Goal: Information Seeking & Learning: Learn about a topic

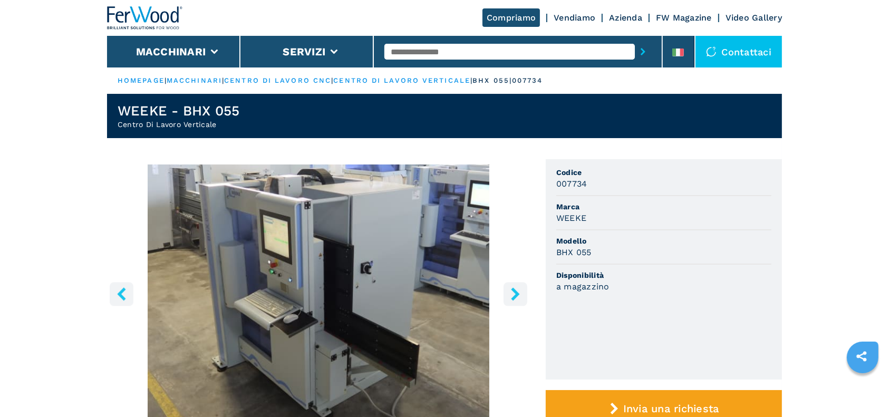
click at [436, 55] on input "text" at bounding box center [509, 52] width 250 height 16
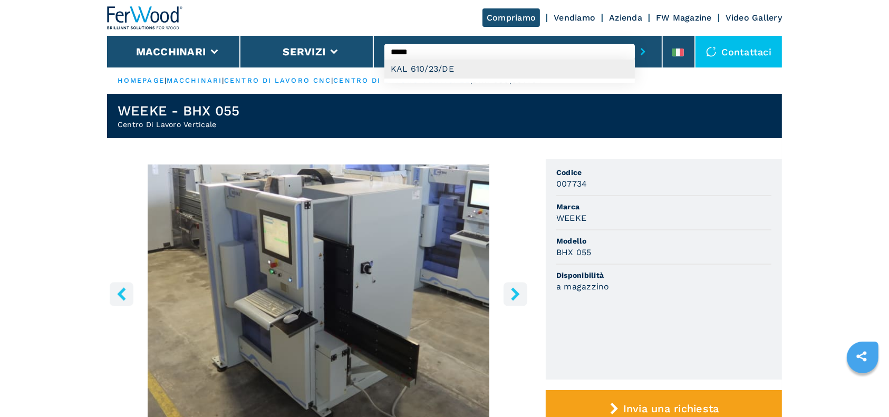
click at [454, 72] on div "KAL 610/23/DE" at bounding box center [509, 69] width 250 height 19
type input "**********"
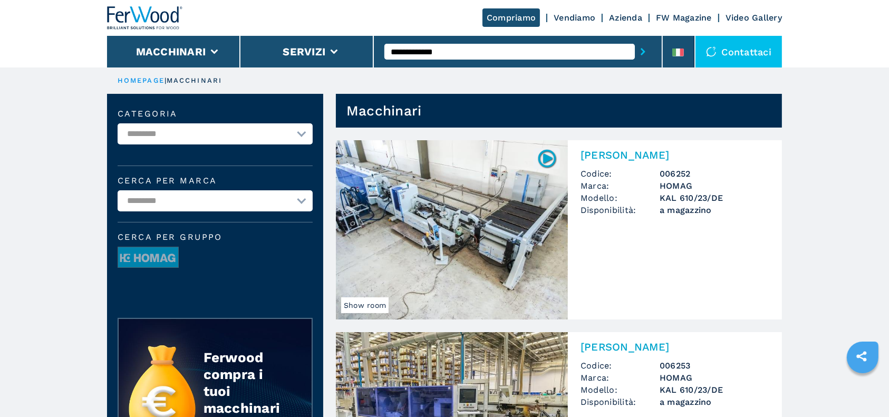
click at [499, 245] on img at bounding box center [452, 229] width 232 height 179
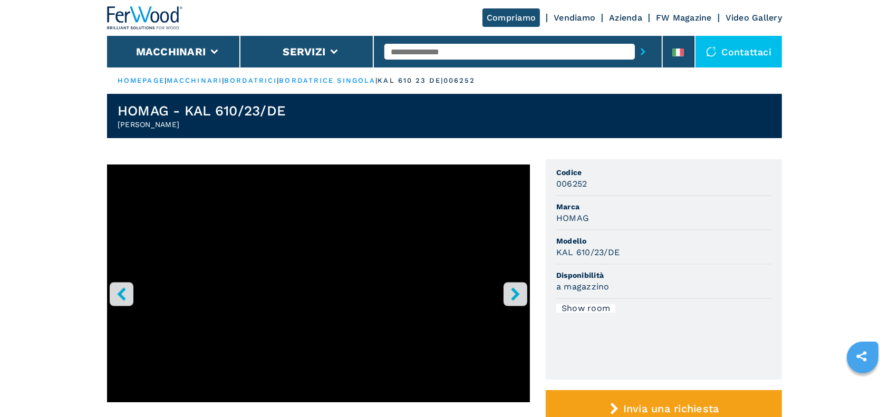
click at [524, 299] on button "right-button" at bounding box center [515, 294] width 24 height 24
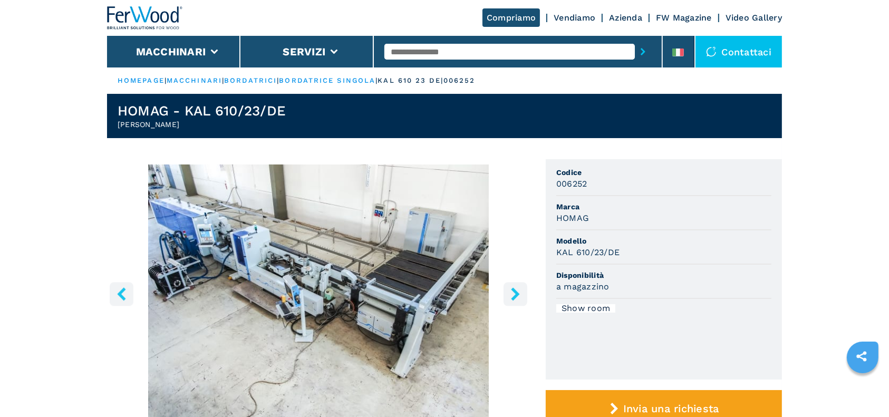
click at [456, 310] on img "Go to Slide 2" at bounding box center [318, 292] width 423 height 256
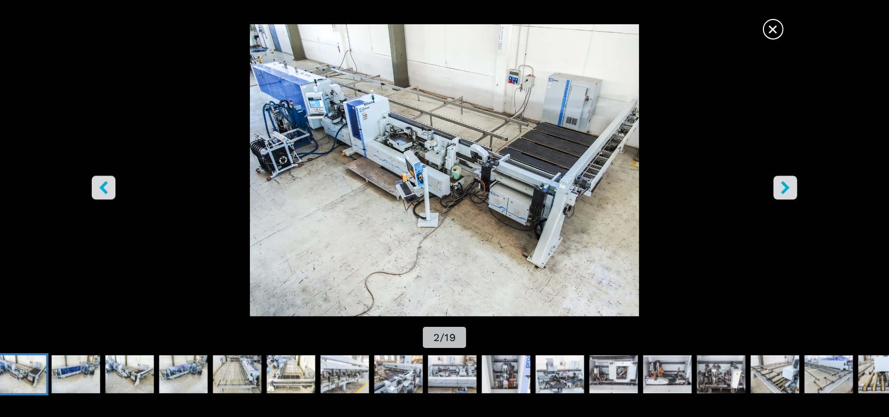
click at [788, 193] on icon "right-button" at bounding box center [784, 187] width 13 height 13
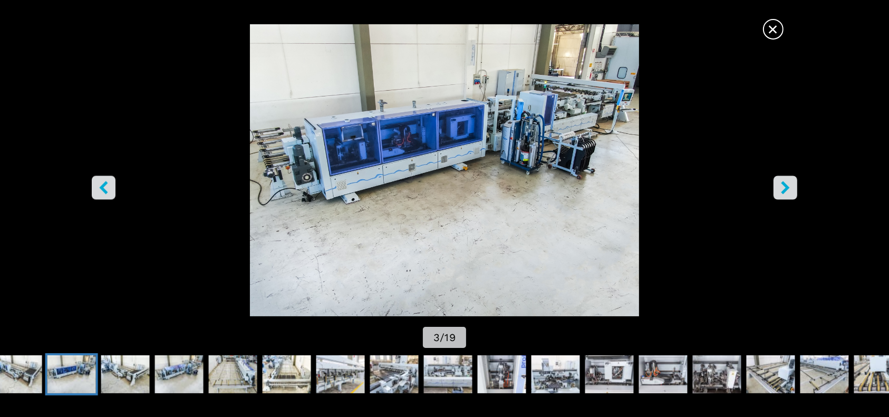
click at [788, 193] on icon "right-button" at bounding box center [784, 187] width 13 height 13
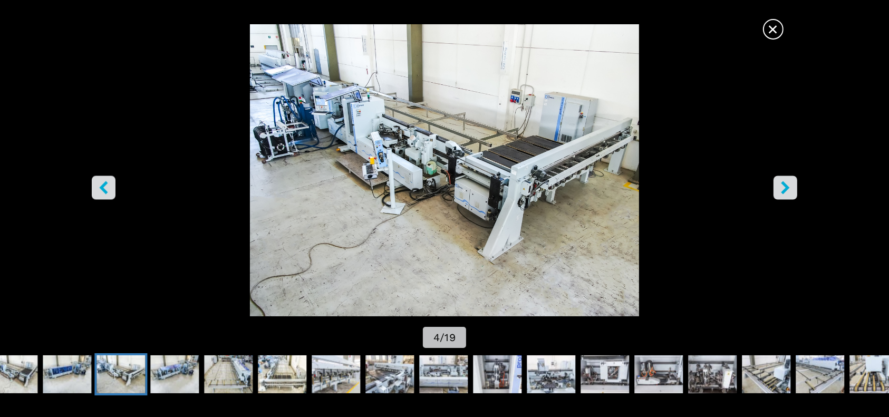
click at [788, 193] on icon "right-button" at bounding box center [784, 187] width 13 height 13
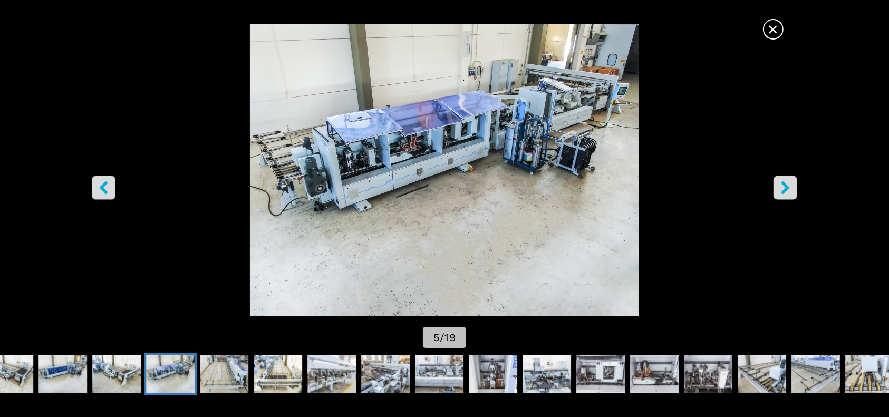
click at [788, 193] on icon "right-button" at bounding box center [784, 187] width 13 height 13
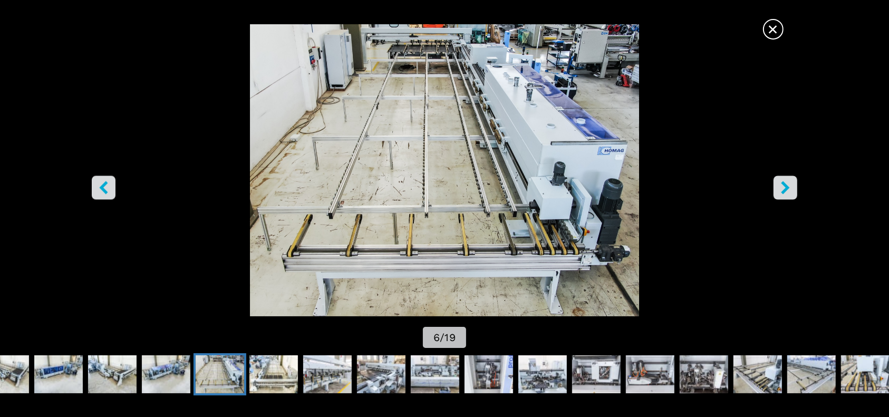
click at [788, 193] on icon "right-button" at bounding box center [784, 187] width 13 height 13
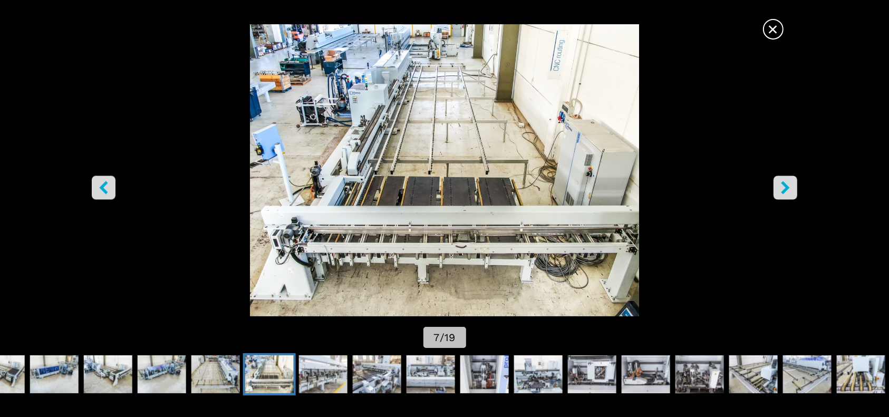
click at [788, 189] on icon "right-button" at bounding box center [784, 187] width 13 height 13
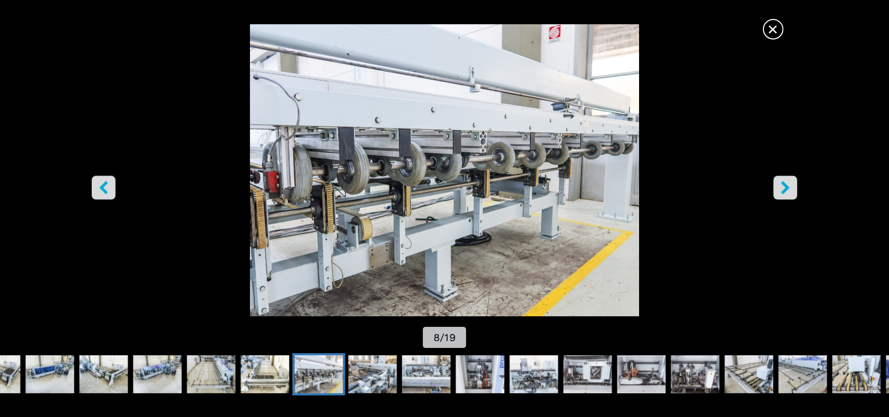
click at [788, 189] on icon "right-button" at bounding box center [784, 187] width 13 height 13
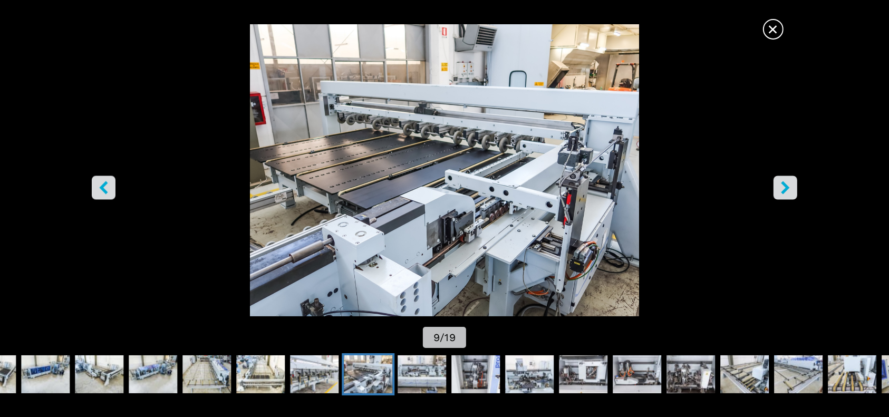
click at [779, 196] on button "right-button" at bounding box center [785, 187] width 24 height 24
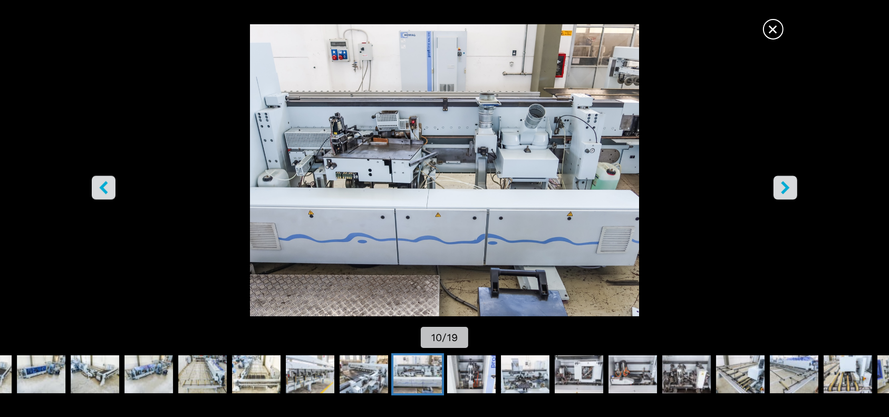
click at [105, 189] on icon "left-button" at bounding box center [103, 187] width 13 height 13
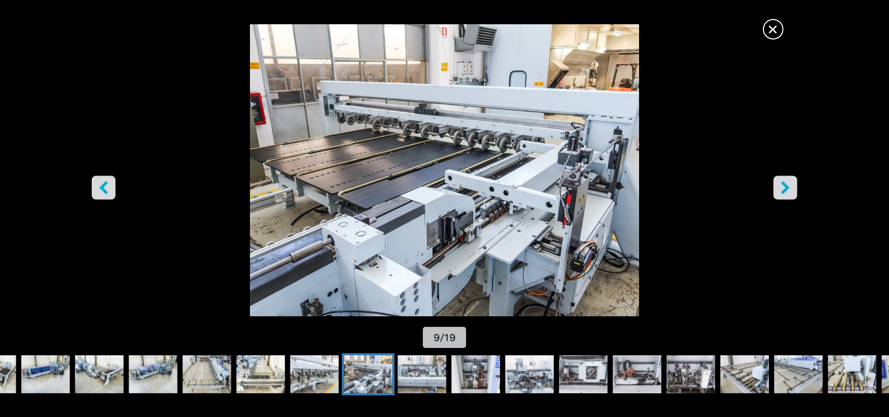
click at [782, 187] on icon "right-button" at bounding box center [784, 187] width 13 height 13
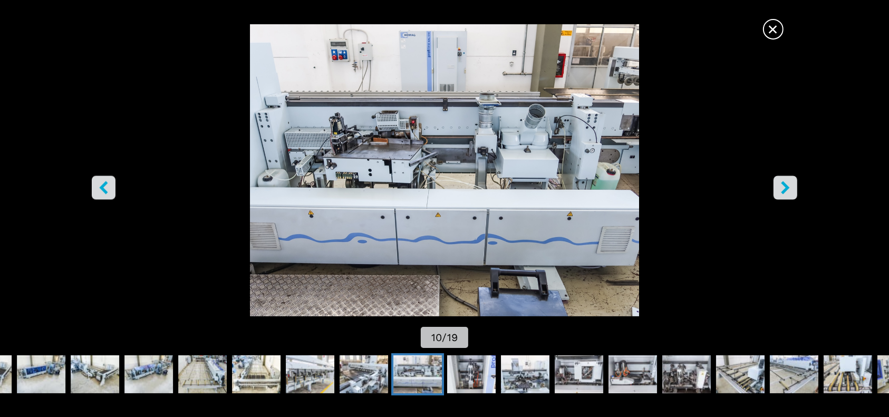
click at [784, 184] on icon "right-button" at bounding box center [785, 187] width 8 height 13
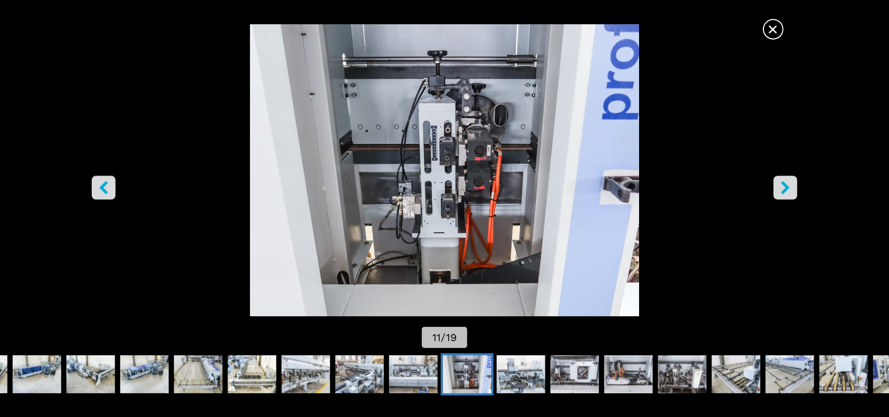
click at [791, 184] on icon "right-button" at bounding box center [784, 187] width 13 height 13
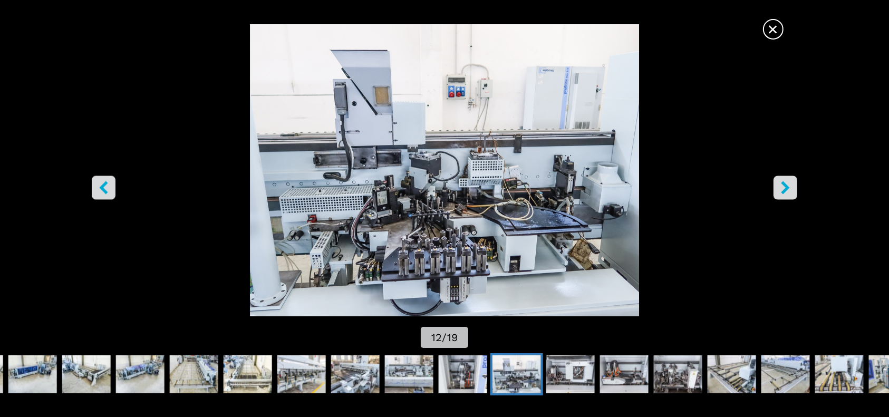
click at [787, 187] on icon "right-button" at bounding box center [785, 187] width 8 height 13
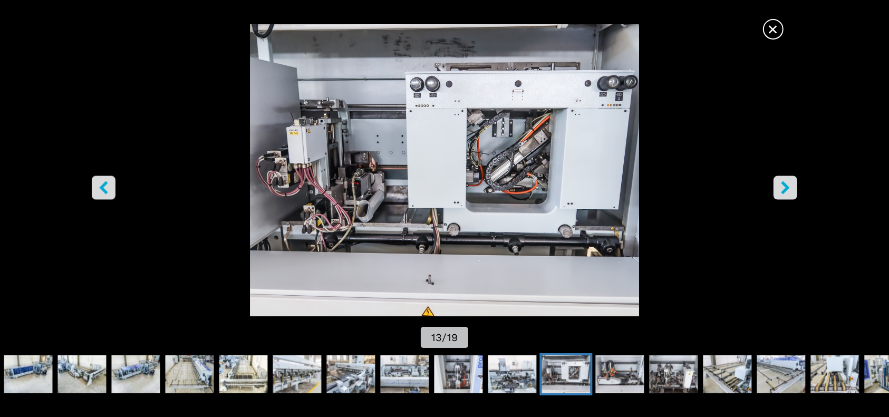
click at [785, 188] on icon "right-button" at bounding box center [784, 187] width 13 height 13
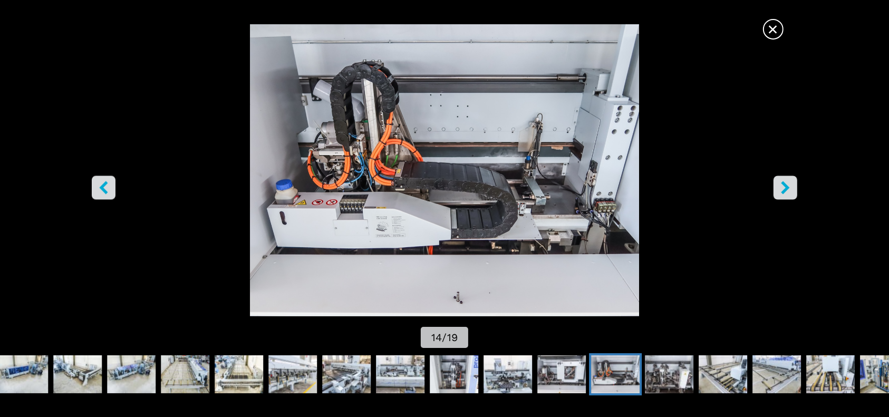
click at [785, 188] on icon "right-button" at bounding box center [784, 187] width 13 height 13
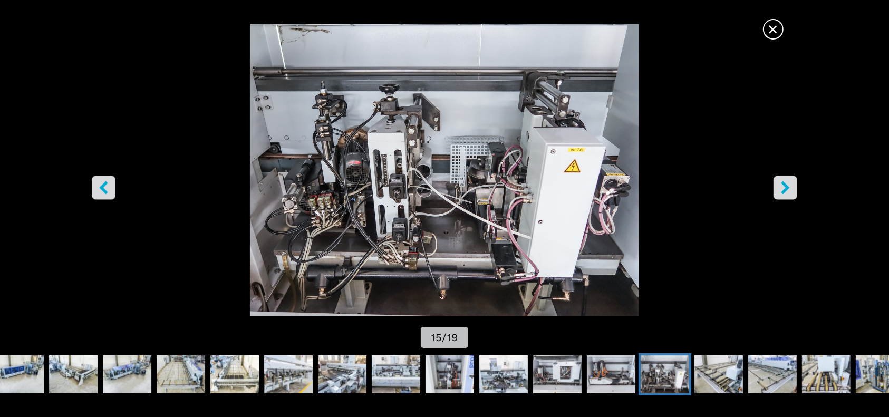
click at [785, 188] on icon "right-button" at bounding box center [784, 187] width 13 height 13
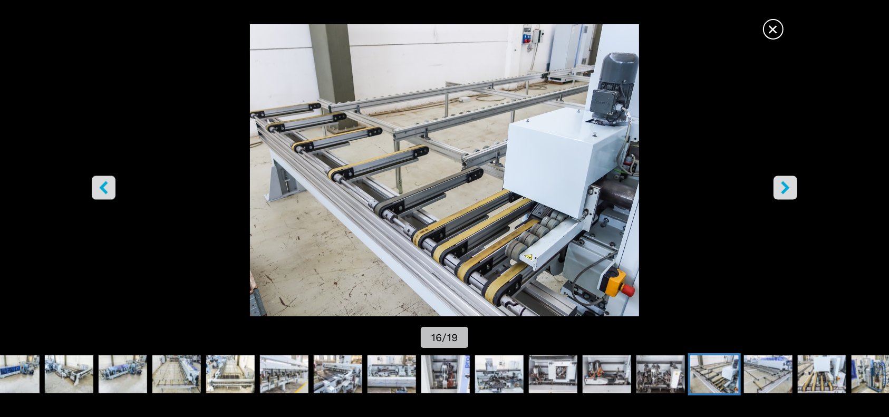
click at [785, 188] on icon "right-button" at bounding box center [784, 187] width 13 height 13
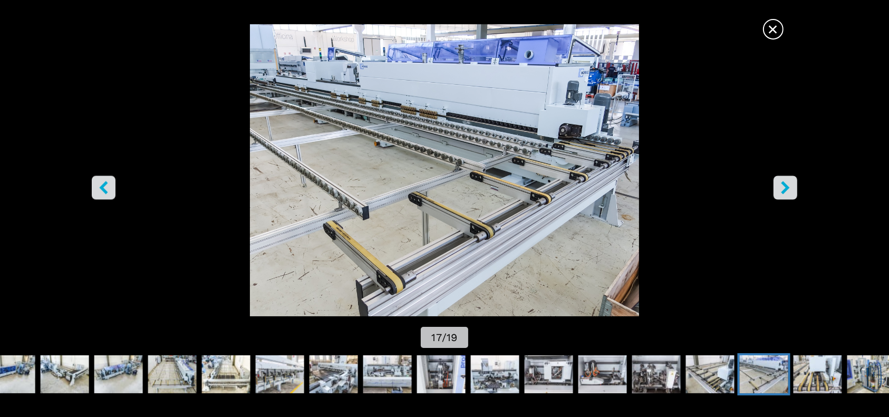
click at [785, 188] on icon "right-button" at bounding box center [784, 187] width 13 height 13
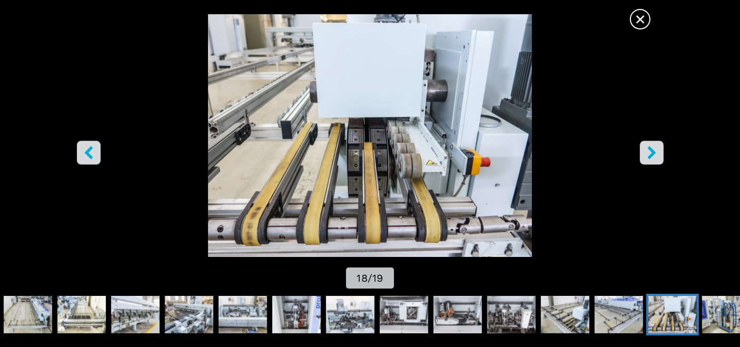
click at [651, 147] on icon "right-button" at bounding box center [652, 152] width 13 height 13
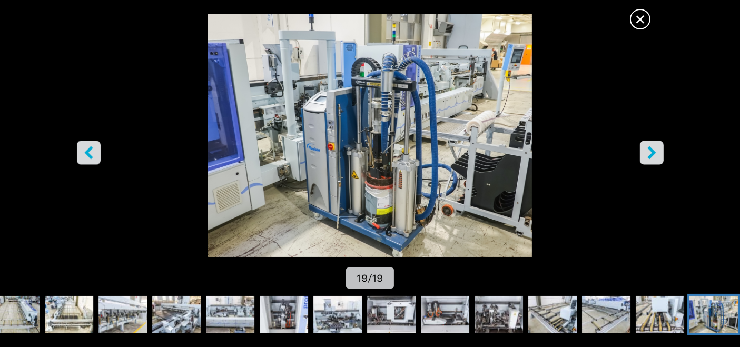
click at [651, 147] on icon "right-button" at bounding box center [652, 152] width 13 height 13
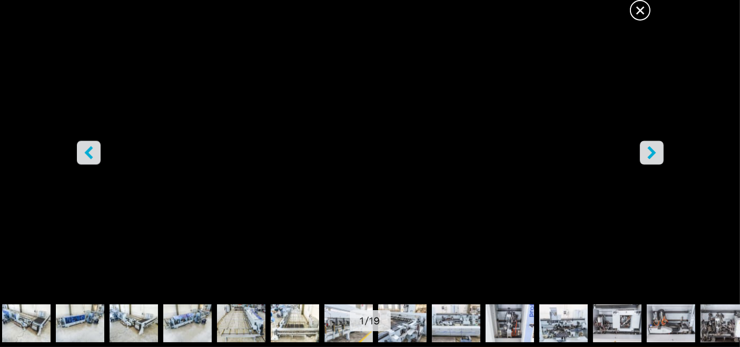
click at [91, 150] on icon "left-button" at bounding box center [88, 152] width 13 height 13
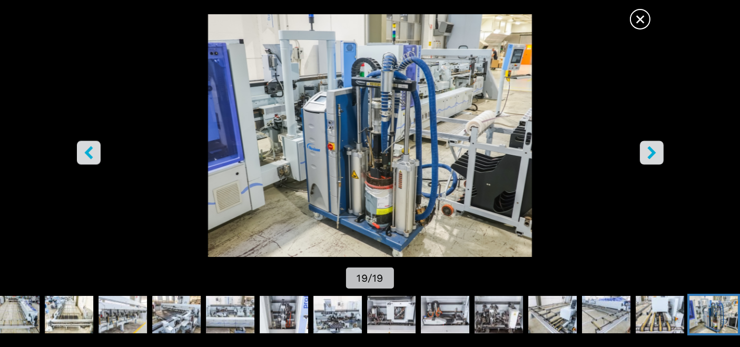
click at [652, 157] on icon "right-button" at bounding box center [652, 152] width 8 height 13
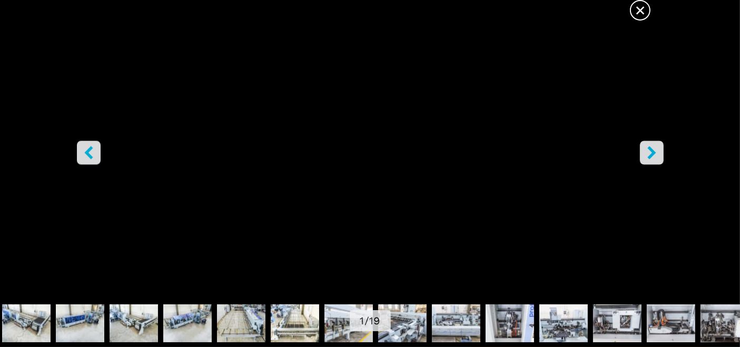
click at [642, 5] on span "×" at bounding box center [640, 8] width 18 height 18
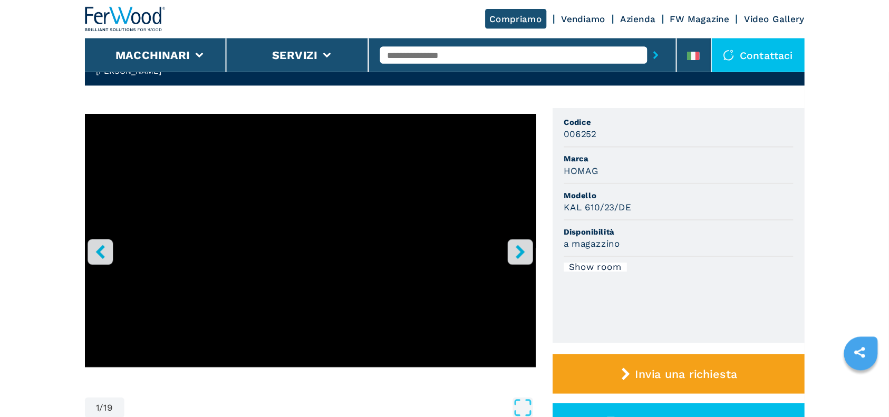
scroll to position [58, 0]
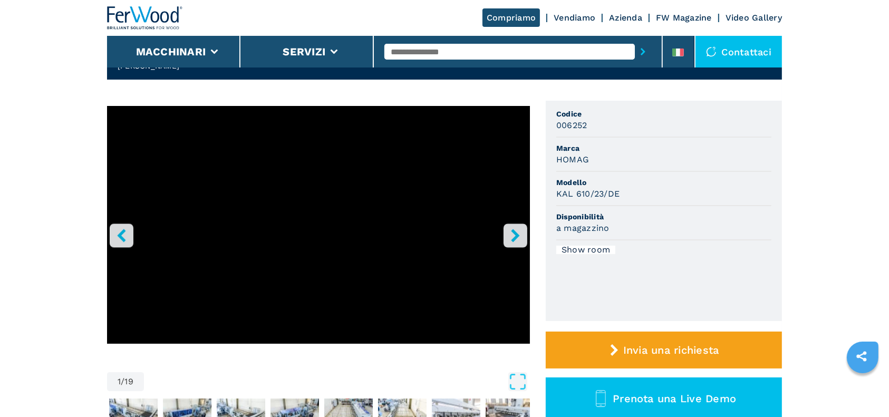
click at [464, 44] on input "text" at bounding box center [509, 52] width 250 height 16
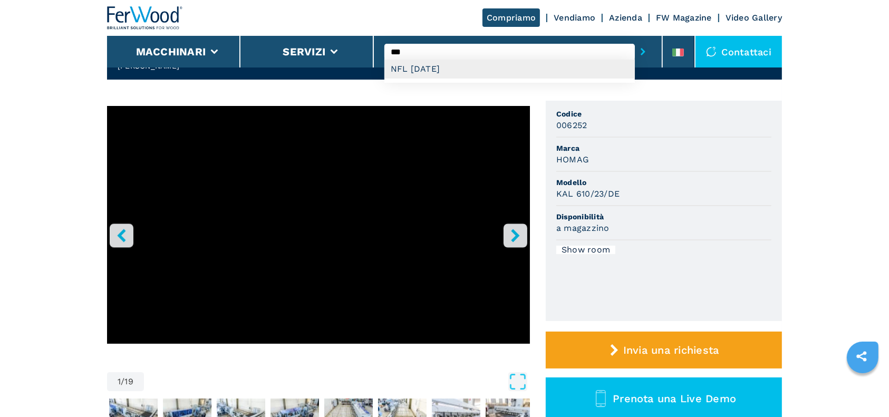
click at [475, 74] on div "NFL [DATE]" at bounding box center [509, 69] width 250 height 19
type input "**********"
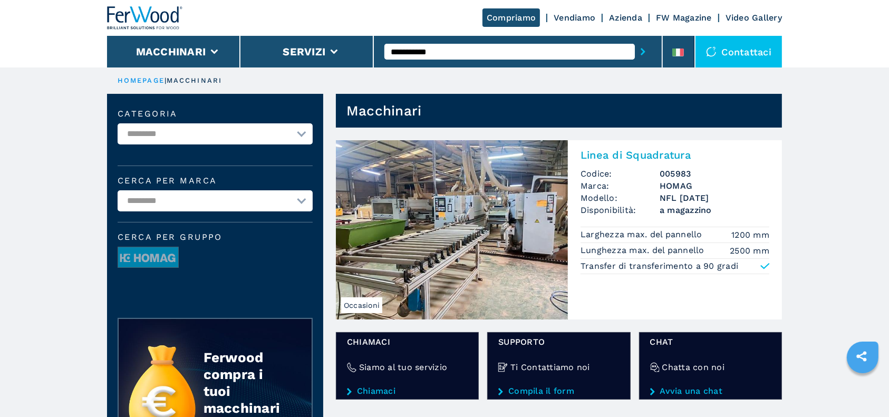
click at [561, 247] on img at bounding box center [452, 229] width 232 height 179
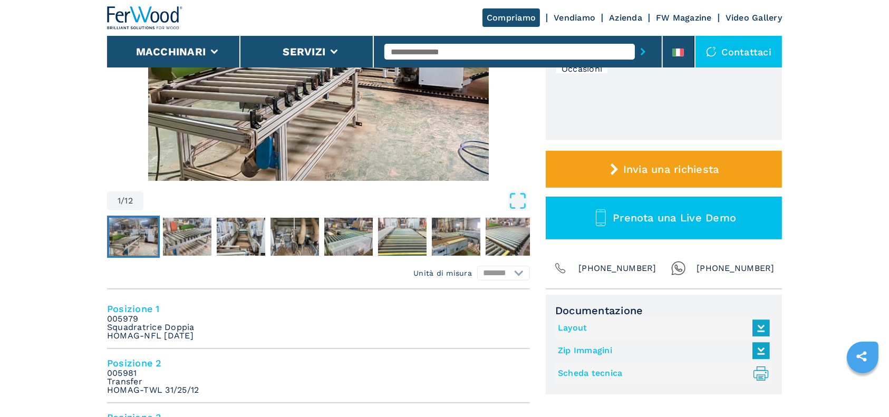
scroll to position [281, 0]
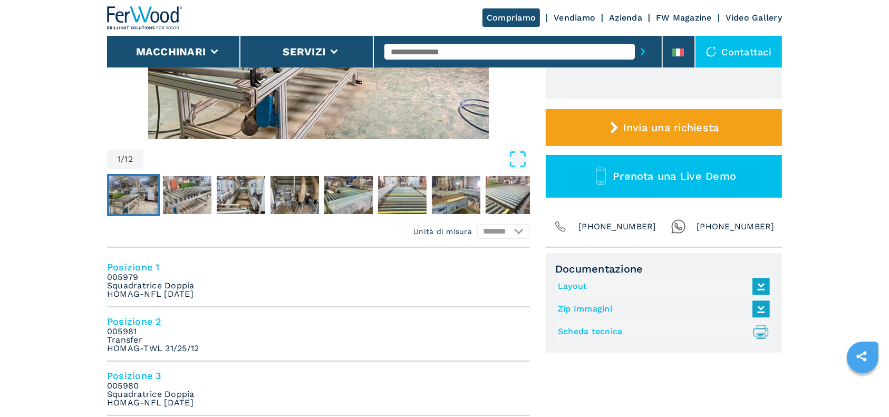
click at [571, 290] on link "Layout" at bounding box center [661, 286] width 207 height 17
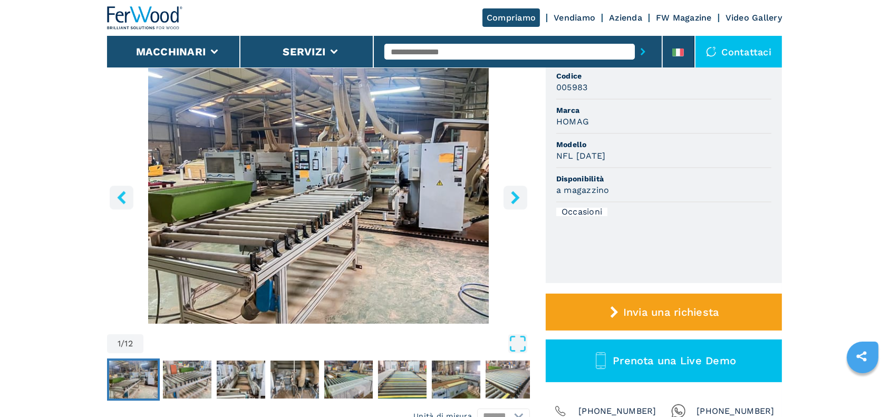
scroll to position [70, 0]
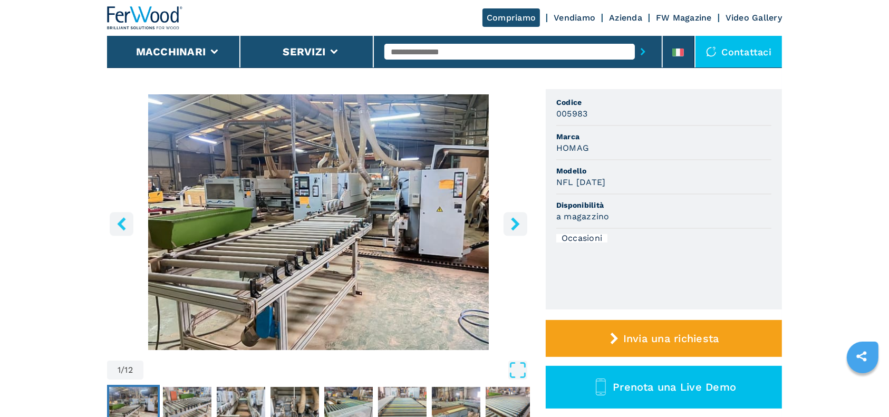
click at [523, 229] on button "right-button" at bounding box center [515, 224] width 24 height 24
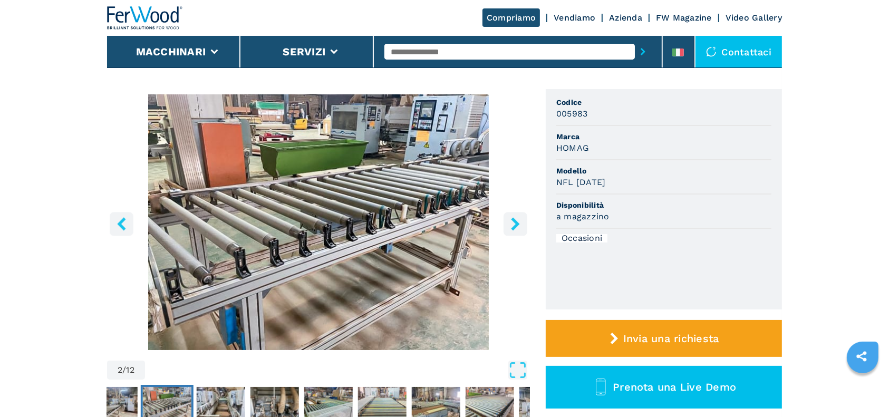
click at [514, 223] on icon "right-button" at bounding box center [515, 223] width 13 height 13
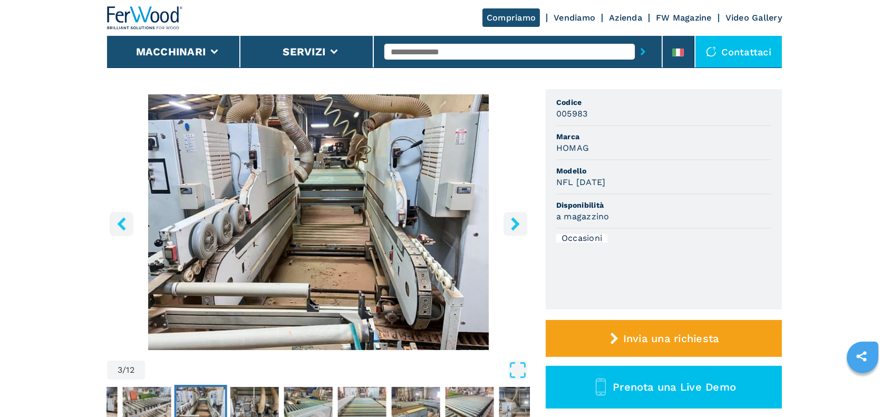
click at [514, 223] on icon "right-button" at bounding box center [515, 223] width 13 height 13
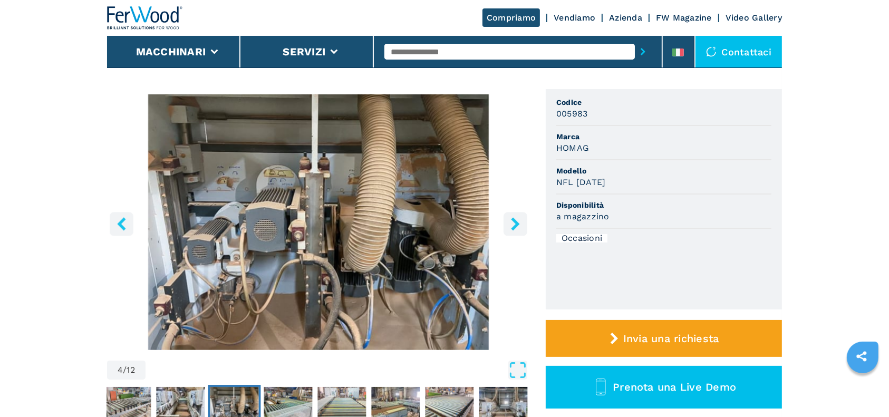
click at [521, 220] on icon "right-button" at bounding box center [515, 223] width 13 height 13
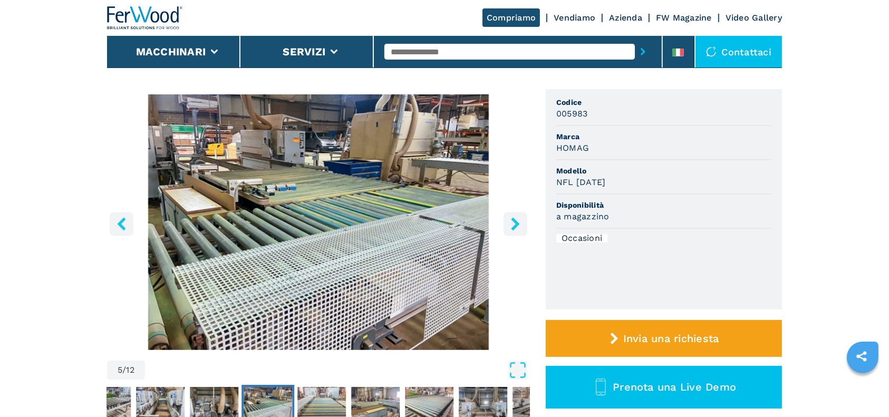
click at [519, 221] on icon "right-button" at bounding box center [515, 223] width 13 height 13
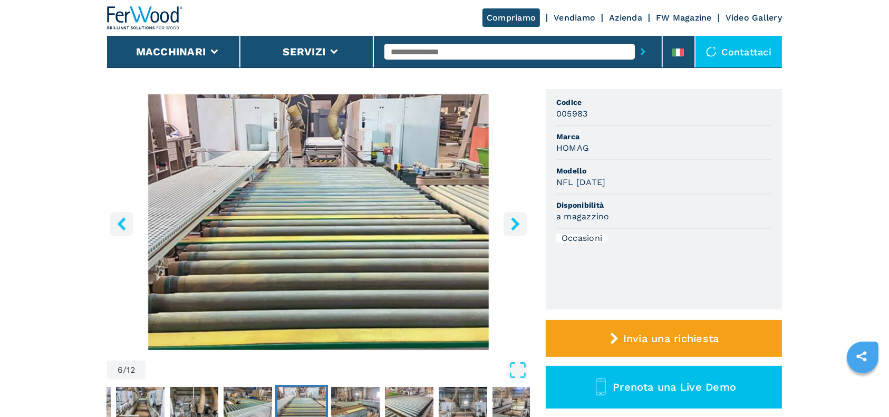
click at [519, 221] on icon "right-button" at bounding box center [515, 223] width 13 height 13
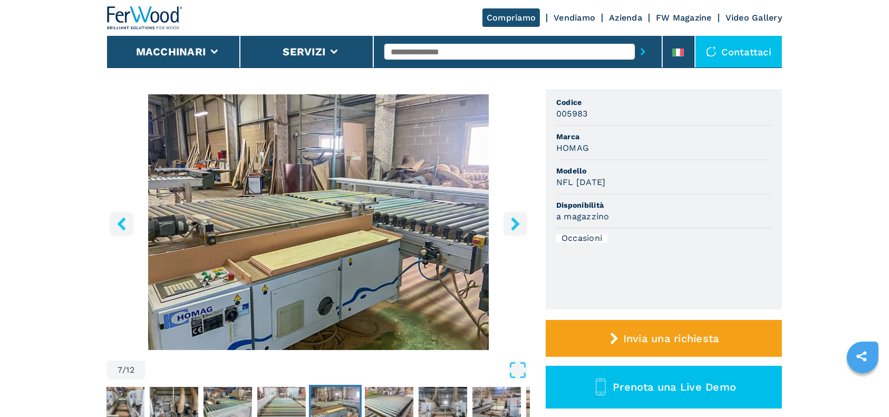
click at [519, 221] on icon "right-button" at bounding box center [515, 223] width 13 height 13
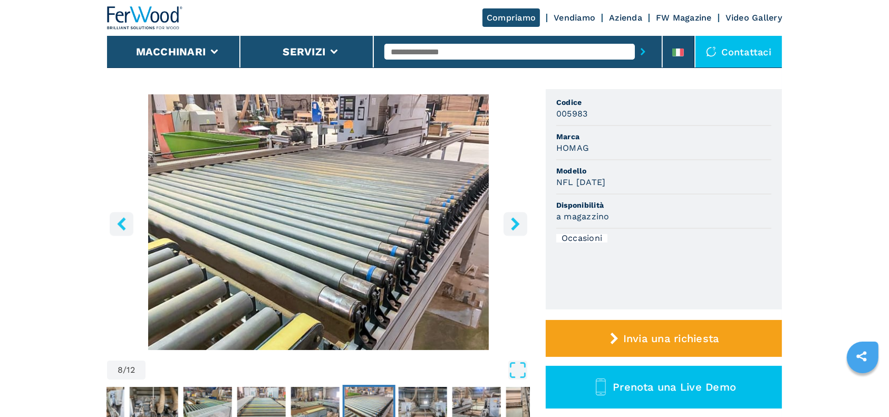
click at [519, 221] on icon "right-button" at bounding box center [515, 223] width 13 height 13
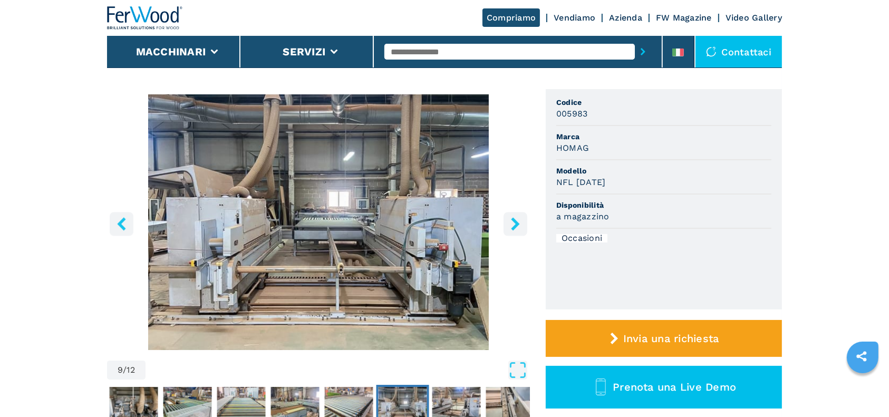
click at [519, 221] on icon "right-button" at bounding box center [515, 223] width 13 height 13
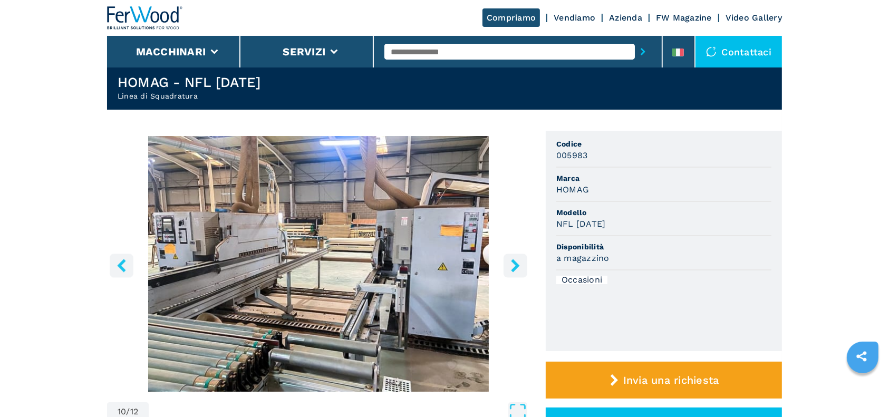
scroll to position [0, 0]
